Goal: Book appointment/travel/reservation

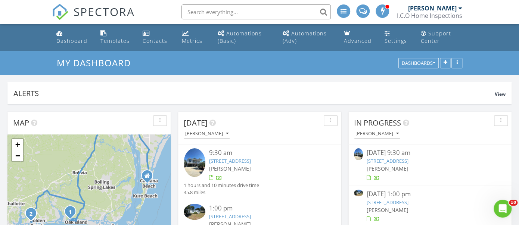
click at [251, 160] on link "2204 W Oak Island Dr, Oak Island, NC 28465" at bounding box center [230, 161] width 42 height 7
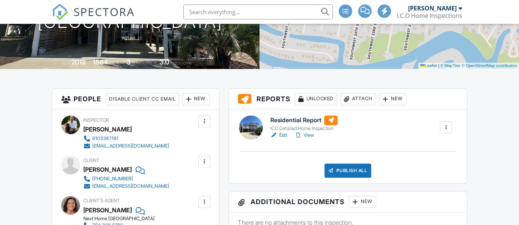
click at [309, 136] on link "View" at bounding box center [303, 135] width 19 height 7
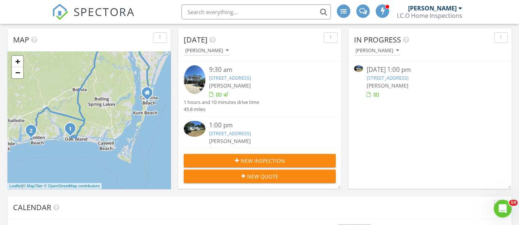
scroll to position [84, 0]
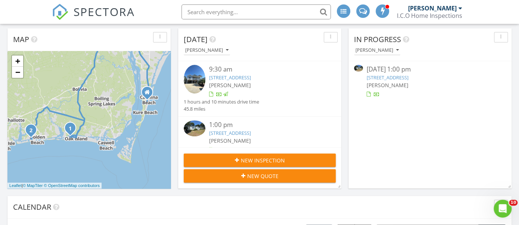
click at [408, 75] on link "2587 Dockside Dr SW , SUPPLY, NC 28462" at bounding box center [387, 77] width 42 height 7
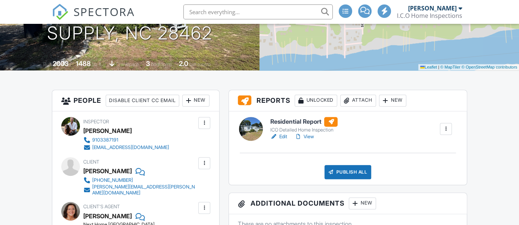
click at [308, 136] on link "View" at bounding box center [303, 136] width 19 height 7
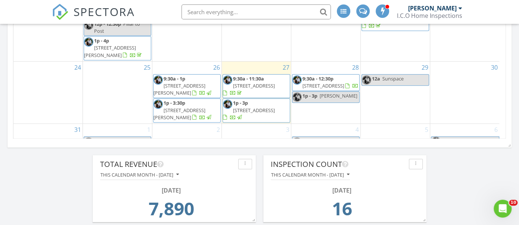
scroll to position [497, 0]
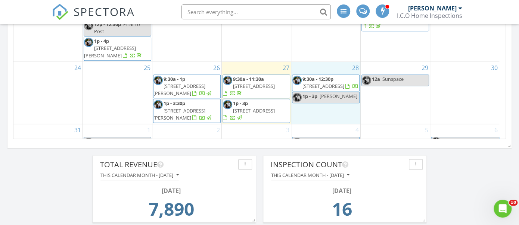
click at [321, 104] on div "28 9:30a - 12:30p 1306 Tidalwalk Dr , Wilmington 28409 1p - 3p Brooke Acas" at bounding box center [325, 93] width 69 height 62
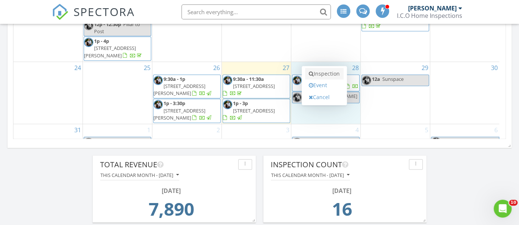
click at [321, 71] on link "Inspection" at bounding box center [324, 74] width 38 height 12
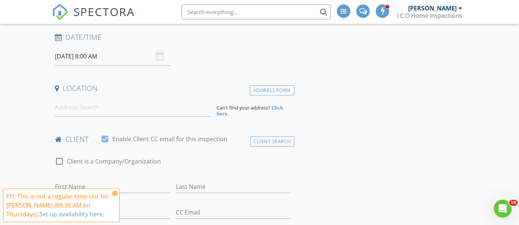
scroll to position [121, 0]
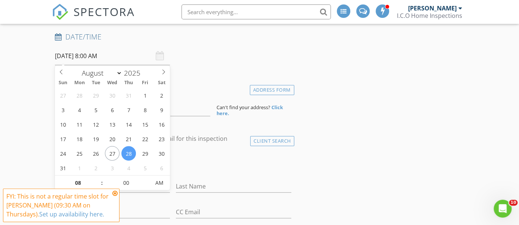
click at [102, 54] on input "[DATE] 8:00 AM" at bounding box center [112, 56] width 115 height 18
type input "09"
type input "08/28/2025 9:00 AM"
click at [97, 178] on span at bounding box center [98, 179] width 5 height 7
type input "10"
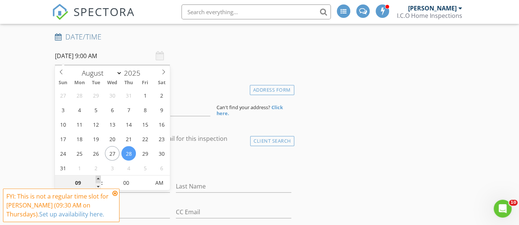
type input "08/28/2025 10:00 AM"
click at [97, 178] on span at bounding box center [98, 179] width 5 height 7
type input "11"
type input "08/28/2025 11:00 AM"
click at [97, 178] on span at bounding box center [98, 179] width 5 height 7
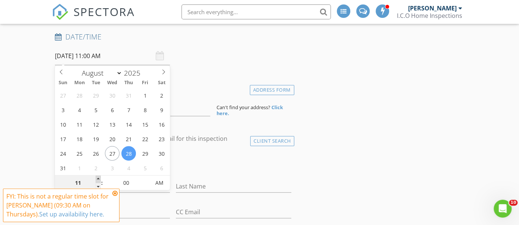
type input "12"
type input "08/28/2025 12:00 PM"
click at [97, 178] on span at bounding box center [98, 179] width 5 height 7
type input "01"
type input "[DATE] 1:00 PM"
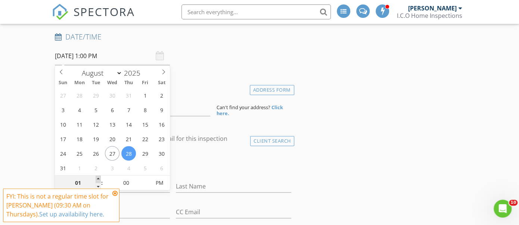
click at [97, 178] on span at bounding box center [98, 179] width 5 height 7
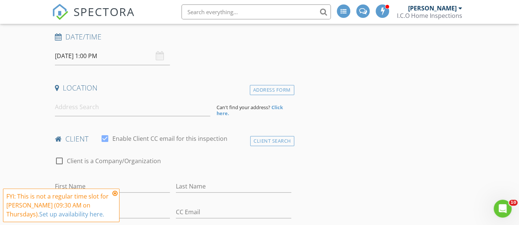
click at [93, 109] on input at bounding box center [132, 107] width 155 height 18
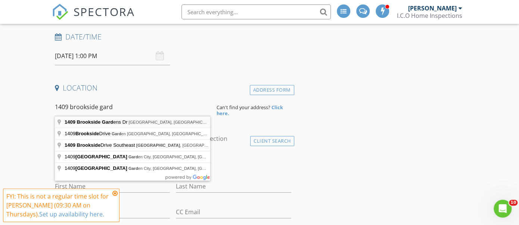
type input "1409 Brookside Gardens Dr, Wilmington, NC, USA"
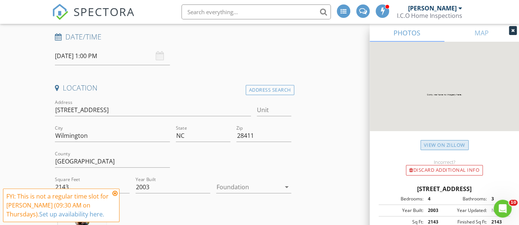
click at [437, 144] on link "View on Zillow" at bounding box center [444, 145] width 48 height 10
click at [116, 194] on icon at bounding box center [114, 194] width 5 height 6
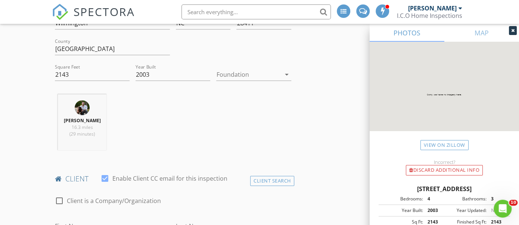
scroll to position [241, 0]
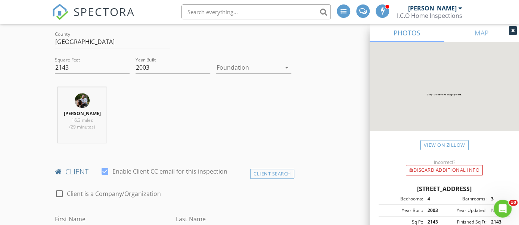
click at [265, 66] on div at bounding box center [248, 68] width 64 height 12
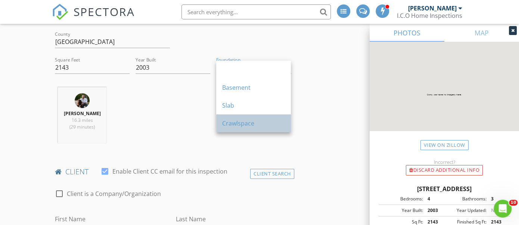
click at [250, 121] on div "Crawlspace" at bounding box center [253, 123] width 63 height 9
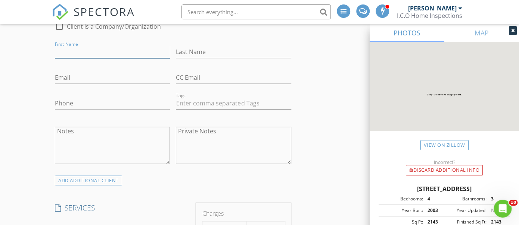
click at [130, 52] on input "First Name" at bounding box center [112, 52] width 115 height 12
type input "James"
type input "Nellis"
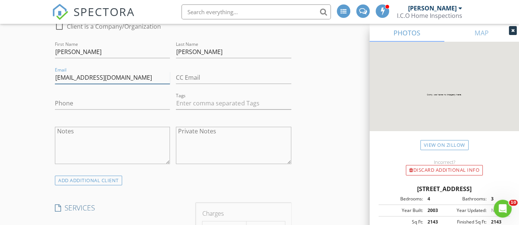
type input "jimbo528@live.com"
click at [136, 106] on input "Phone" at bounding box center [112, 103] width 115 height 12
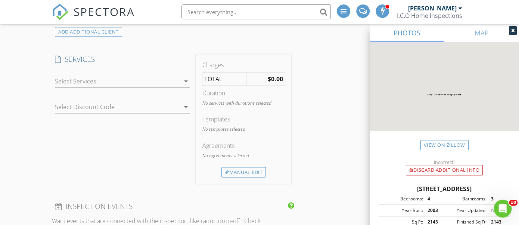
scroll to position [588, 0]
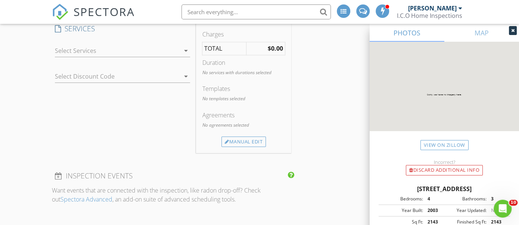
type input "724-584-0466"
click at [149, 52] on div at bounding box center [117, 51] width 125 height 12
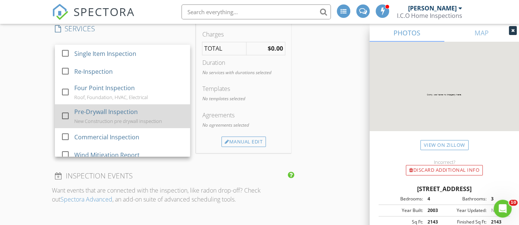
scroll to position [43, 0]
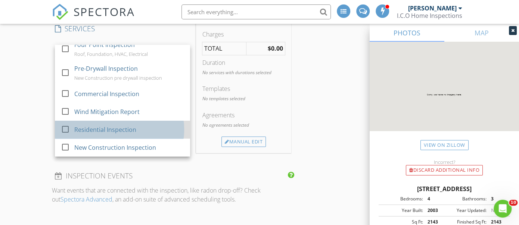
click at [126, 128] on div "Residential Inspection" at bounding box center [105, 129] width 62 height 9
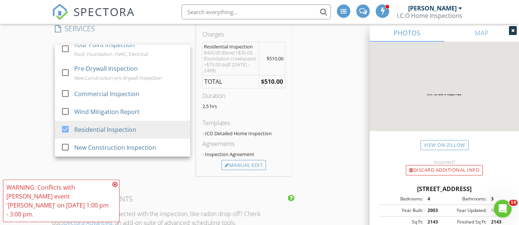
click at [326, 127] on div "INSPECTOR(S) check_box Jack Hutchison PRIMARY Jack Hutchison arrow_drop_down ch…" at bounding box center [259, 182] width 415 height 1350
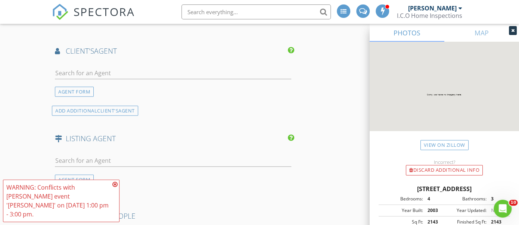
scroll to position [884, 0]
click at [157, 70] on input "text" at bounding box center [173, 73] width 236 height 12
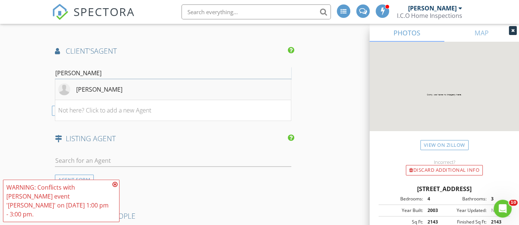
type input "brooke"
click at [87, 86] on div "[PERSON_NAME]" at bounding box center [99, 89] width 46 height 9
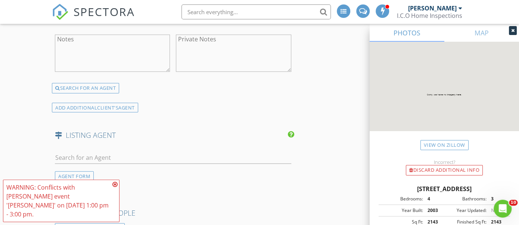
scroll to position [882, 0]
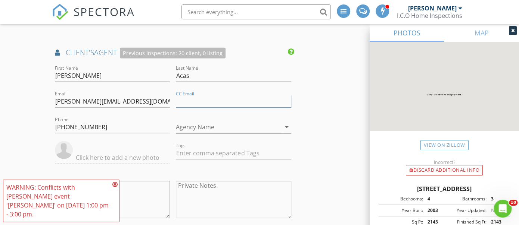
click at [234, 97] on input "CC Email" at bounding box center [233, 102] width 115 height 12
type input "sheena.josiah@redfin.com"
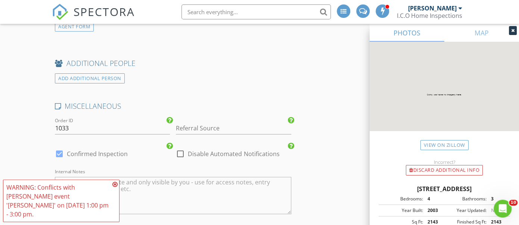
scroll to position [1181, 0]
click at [114, 188] on icon at bounding box center [114, 185] width 5 height 6
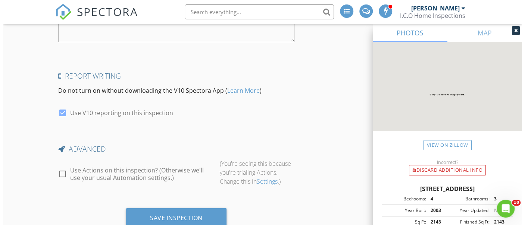
scroll to position [1374, 0]
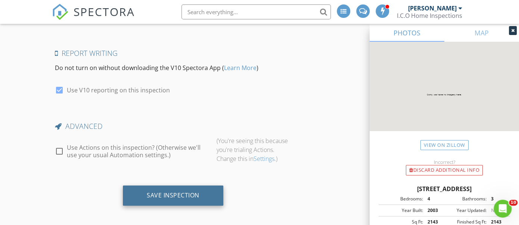
click at [172, 192] on div "Save Inspection" at bounding box center [173, 195] width 53 height 7
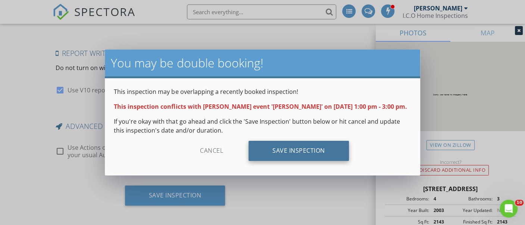
click at [297, 146] on div "Save Inspection" at bounding box center [299, 151] width 100 height 20
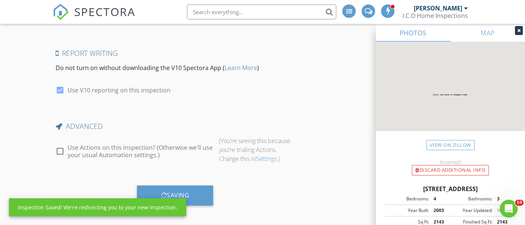
click at [517, 31] on icon at bounding box center [518, 30] width 3 height 4
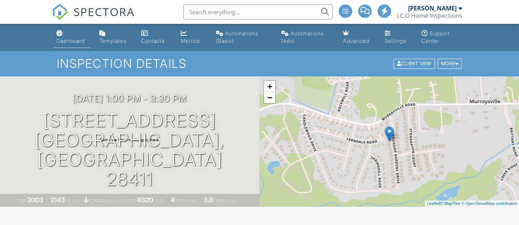
click at [74, 41] on div "Dashboard" at bounding box center [70, 41] width 28 height 6
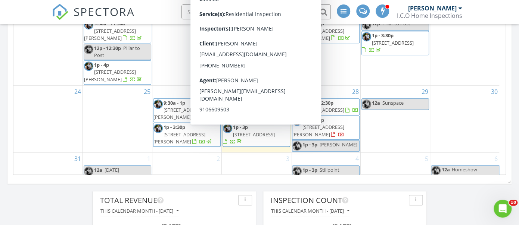
scroll to position [462, 0]
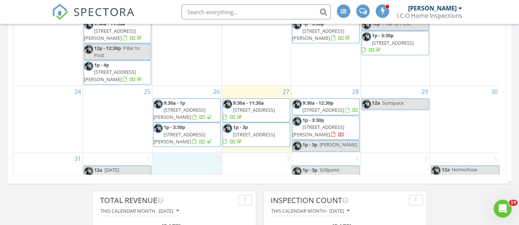
click at [180, 157] on div "2" at bounding box center [186, 165] width 69 height 25
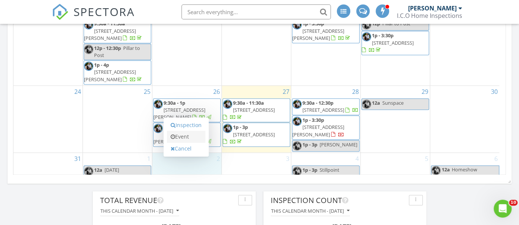
click at [185, 138] on link "Event" at bounding box center [186, 137] width 38 height 12
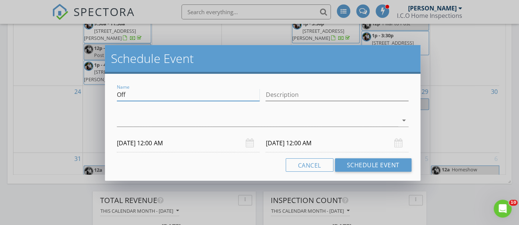
click at [176, 96] on input "Off" at bounding box center [188, 95] width 143 height 12
type input "[PERSON_NAME]"
click at [247, 121] on div at bounding box center [257, 121] width 281 height 12
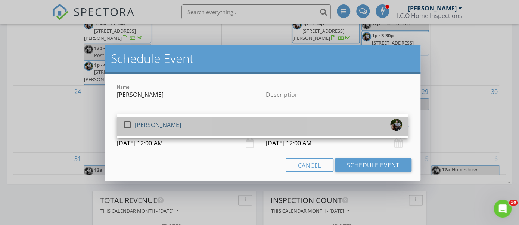
click at [247, 121] on div "check_box_outline_blank [PERSON_NAME]" at bounding box center [262, 126] width 279 height 15
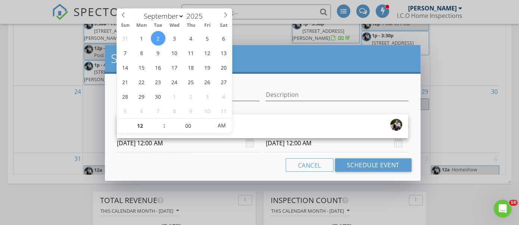
click at [171, 144] on input "[DATE] 12:00 AM" at bounding box center [188, 143] width 143 height 18
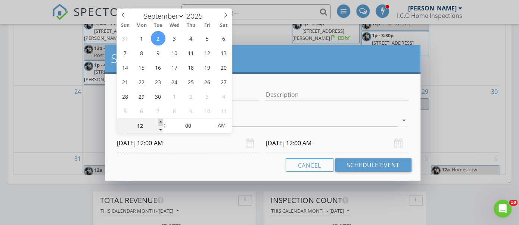
type input "01"
type input "[DATE] 1:00 AM"
click at [161, 122] on span at bounding box center [160, 122] width 5 height 7
type input "02"
type input "[DATE] 2:00 AM"
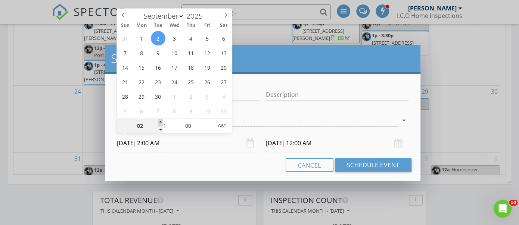
click at [161, 122] on span at bounding box center [160, 122] width 5 height 7
type input "03"
type input "[DATE] 3:00 AM"
click at [161, 122] on span at bounding box center [160, 122] width 5 height 7
type input "04"
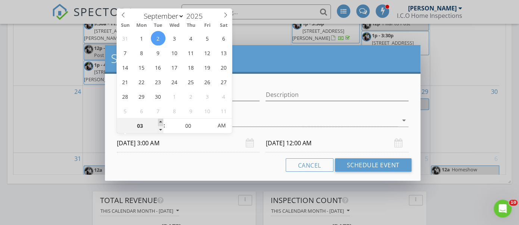
type input "[DATE] 4:00 AM"
click at [161, 122] on span at bounding box center [160, 122] width 5 height 7
type input "05"
type input "[DATE] 5:00 AM"
click at [161, 122] on span at bounding box center [160, 122] width 5 height 7
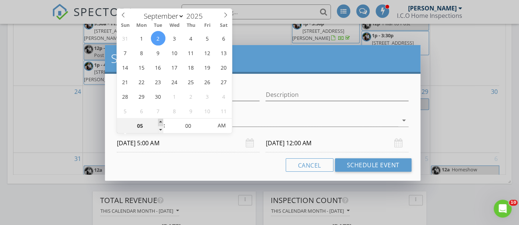
type input "06"
type input "[DATE] 6:00 AM"
click at [161, 122] on span at bounding box center [160, 122] width 5 height 7
type input "07"
type input "[DATE] 7:00 AM"
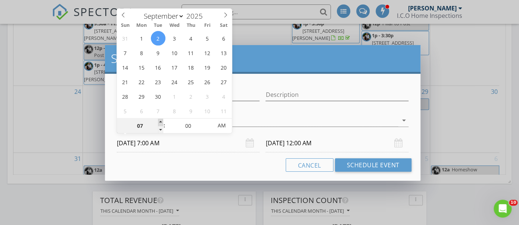
click at [161, 122] on span at bounding box center [160, 122] width 5 height 7
type input "08"
type input "[DATE] 8:00 AM"
click at [161, 122] on span at bounding box center [160, 122] width 5 height 7
type input "09"
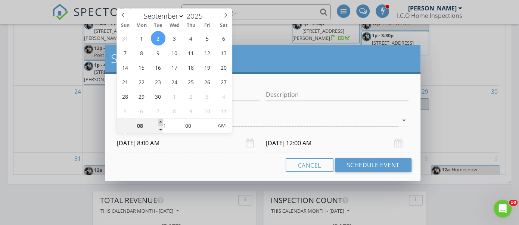
type input "[DATE] 9:00 AM"
click at [161, 122] on span at bounding box center [160, 122] width 5 height 7
type input "09"
type input "[DATE] 9:00 AM"
click at [190, 123] on input "00" at bounding box center [188, 126] width 46 height 15
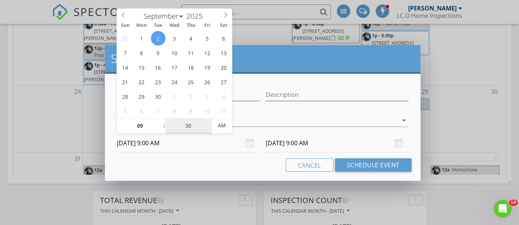
type input "30"
type input "[DATE] 9:30 AM"
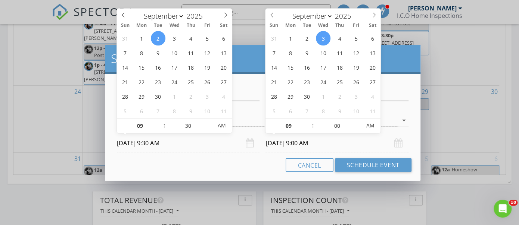
click at [303, 144] on input "[DATE] 9:00 AM" at bounding box center [336, 143] width 143 height 18
type input "30"
type input "[DATE] 9:30 AM"
type input "10"
type input "[DATE] 10:30 AM"
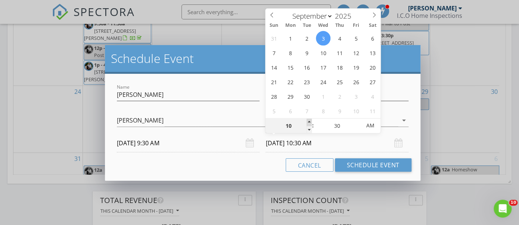
click at [308, 119] on span at bounding box center [308, 122] width 5 height 7
type input "11"
type input "[DATE] 11:30 AM"
click at [308, 119] on span at bounding box center [308, 122] width 5 height 7
click at [341, 128] on input "30" at bounding box center [337, 126] width 46 height 15
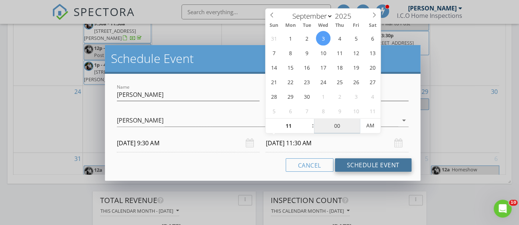
type input "00"
type input "[DATE] 11:00 AM"
click at [377, 165] on button "Schedule Event" at bounding box center [373, 165] width 77 height 13
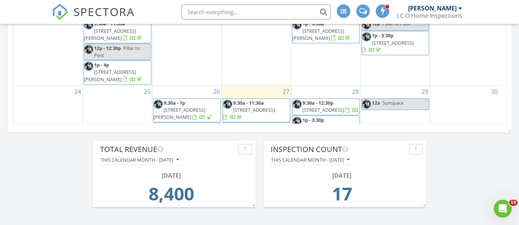
scroll to position [51, 0]
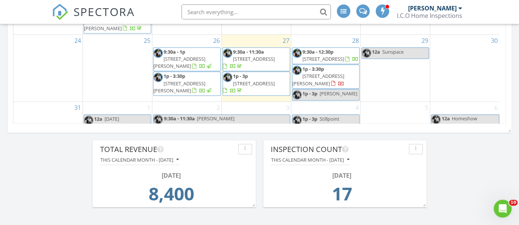
click at [211, 115] on span "[PERSON_NAME]" at bounding box center [216, 118] width 38 height 7
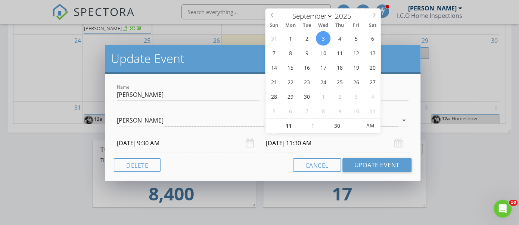
click at [289, 144] on input "[DATE] 11:30 AM" at bounding box center [336, 143] width 143 height 18
type input "[DATE] 11:30 AM"
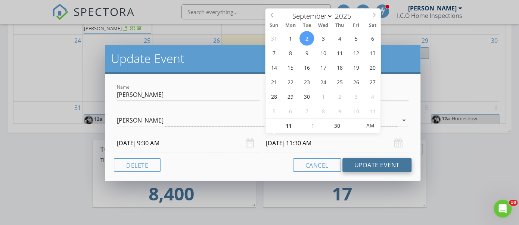
click at [366, 163] on button "Update Event" at bounding box center [376, 165] width 69 height 13
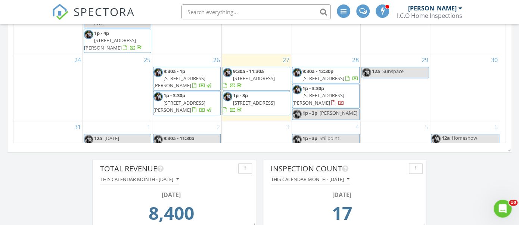
scroll to position [493, 0]
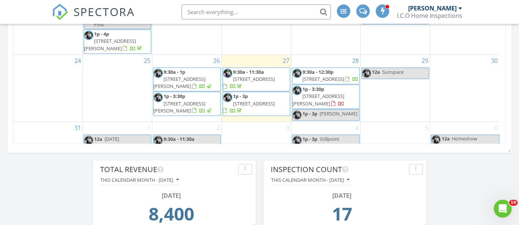
click at [323, 112] on span "[PERSON_NAME]" at bounding box center [338, 113] width 38 height 7
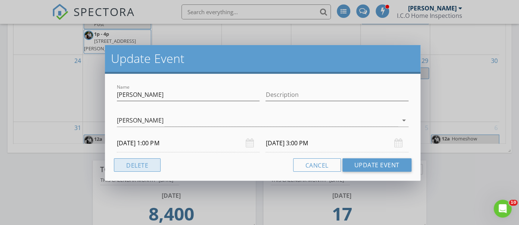
click at [144, 165] on button "Delete" at bounding box center [137, 165] width 47 height 13
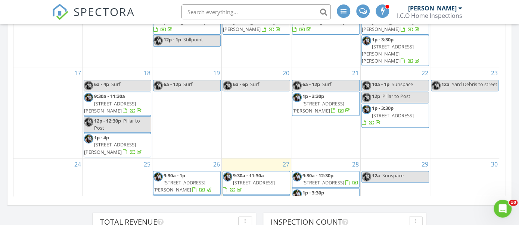
scroll to position [437, 0]
